Goal: Information Seeking & Learning: Learn about a topic

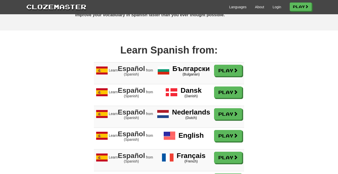
scroll to position [381, 0]
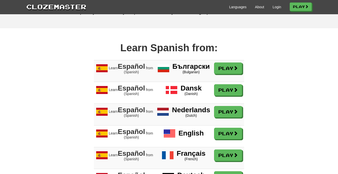
click at [127, 71] on span "Español" at bounding box center [131, 67] width 27 height 8
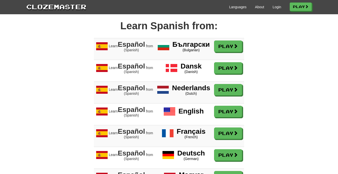
scroll to position [408, 0]
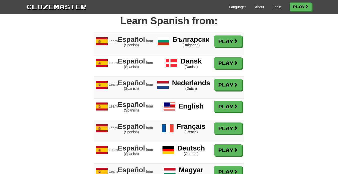
click at [133, 47] on span "(Spanish)" at bounding box center [131, 45] width 15 height 4
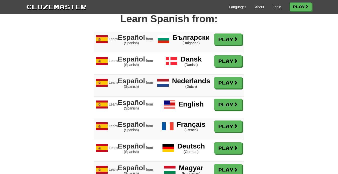
scroll to position [404, 0]
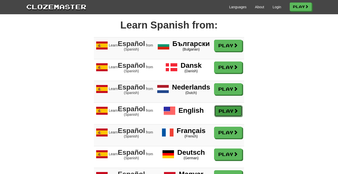
click at [229, 117] on link "Play" at bounding box center [228, 111] width 28 height 12
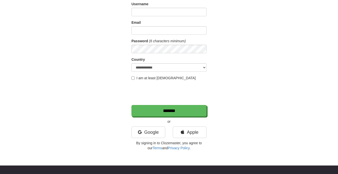
scroll to position [43, 0]
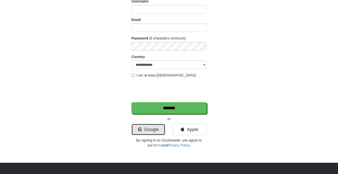
click at [150, 130] on link "Google" at bounding box center [148, 130] width 34 height 12
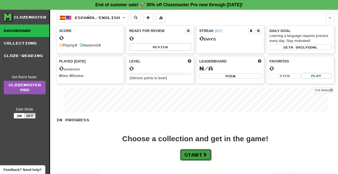
click at [195, 157] on button "Start" at bounding box center [195, 155] width 31 height 12
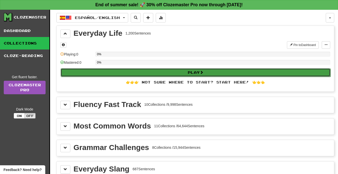
click at [158, 70] on button "Play" at bounding box center [196, 72] width 270 height 9
select select "**"
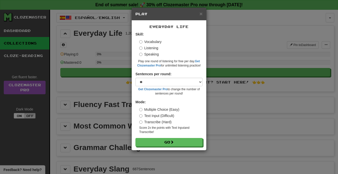
click at [143, 43] on label "Vocabulary" at bounding box center [150, 41] width 22 height 5
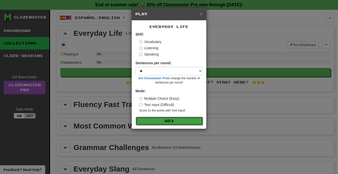
click at [163, 119] on button "Go" at bounding box center [169, 121] width 67 height 9
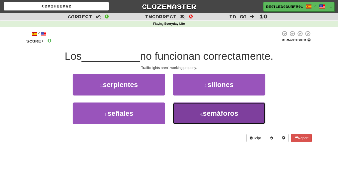
click at [202, 117] on button "4 . semáforos" at bounding box center [219, 114] width 93 height 22
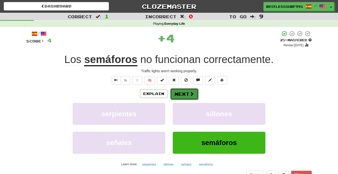
click at [180, 94] on button "Next" at bounding box center [184, 94] width 28 height 12
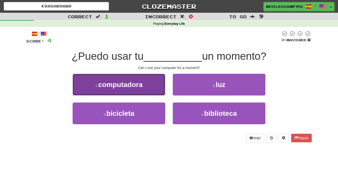
click at [135, 87] on span "computadora" at bounding box center [120, 85] width 44 height 8
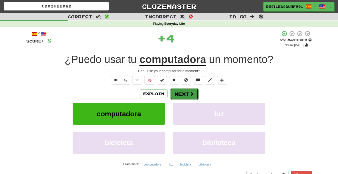
click at [185, 96] on button "Next" at bounding box center [184, 94] width 28 height 12
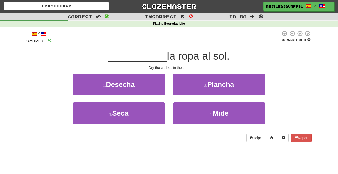
click at [139, 129] on div "3 . Seca" at bounding box center [119, 117] width 100 height 29
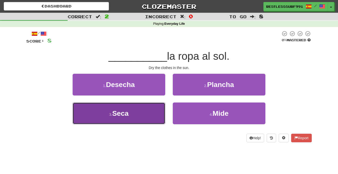
click at [131, 115] on button "3 . Seca" at bounding box center [119, 114] width 93 height 22
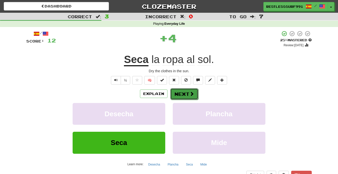
click at [188, 95] on button "Next" at bounding box center [184, 94] width 28 height 12
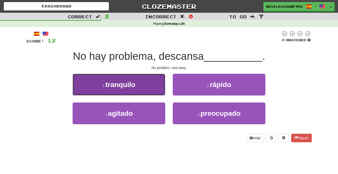
click at [144, 89] on button "1 . tranquilo" at bounding box center [119, 85] width 93 height 22
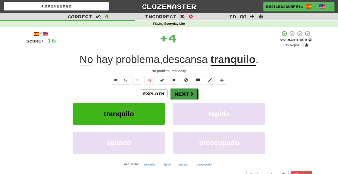
click at [178, 98] on button "Next" at bounding box center [184, 94] width 28 height 12
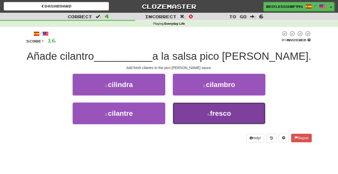
click at [203, 122] on button "4 . fresco" at bounding box center [219, 114] width 93 height 22
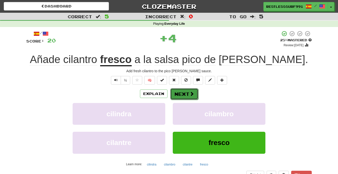
click at [188, 97] on button "Next" at bounding box center [184, 94] width 28 height 12
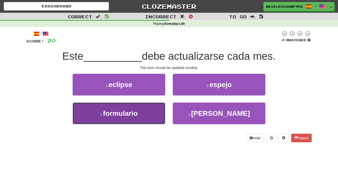
click at [145, 113] on button "3 . formulario" at bounding box center [119, 114] width 93 height 22
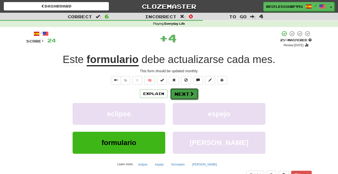
click at [183, 94] on button "Next" at bounding box center [184, 94] width 28 height 12
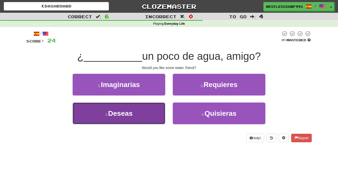
click at [132, 117] on span "Deseas" at bounding box center [120, 114] width 25 height 8
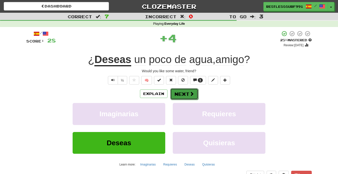
click at [185, 96] on button "Next" at bounding box center [184, 94] width 28 height 12
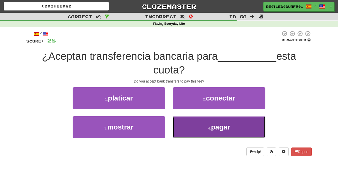
click at [199, 131] on button "4 . pagar" at bounding box center [219, 127] width 93 height 22
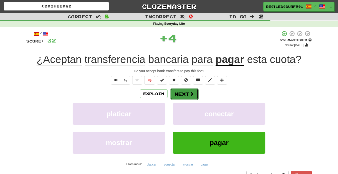
click at [188, 98] on button "Next" at bounding box center [184, 94] width 28 height 12
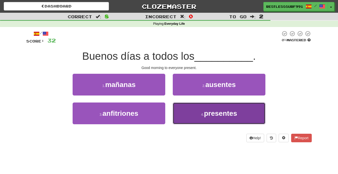
click at [202, 119] on button "4 . presentes" at bounding box center [219, 114] width 93 height 22
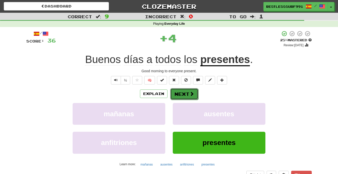
click at [188, 94] on button "Next" at bounding box center [184, 94] width 28 height 12
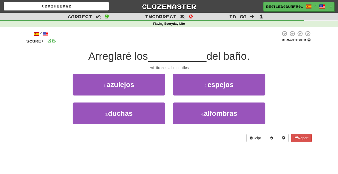
click at [152, 96] on div "1 . azulejos" at bounding box center [119, 88] width 100 height 29
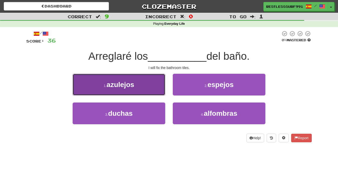
click at [152, 87] on button "1 . azulejos" at bounding box center [119, 85] width 93 height 22
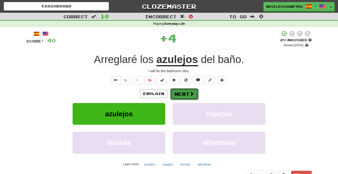
click at [185, 94] on button "Next" at bounding box center [184, 94] width 28 height 12
